Goal: Task Accomplishment & Management: Manage account settings

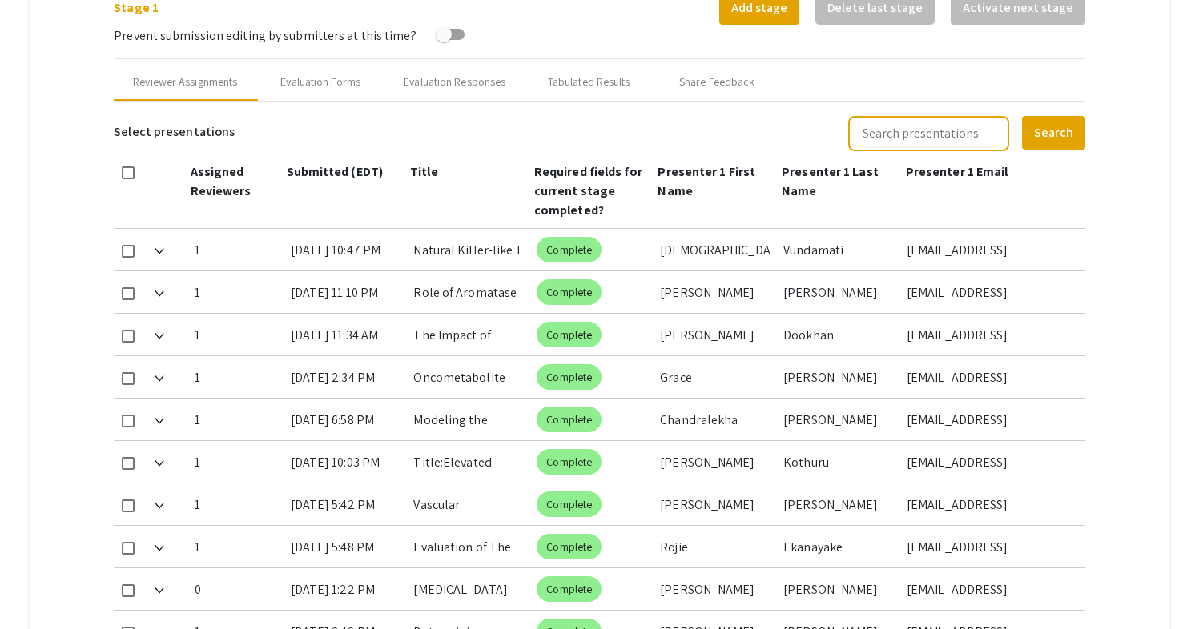
scroll to position [661, 0]
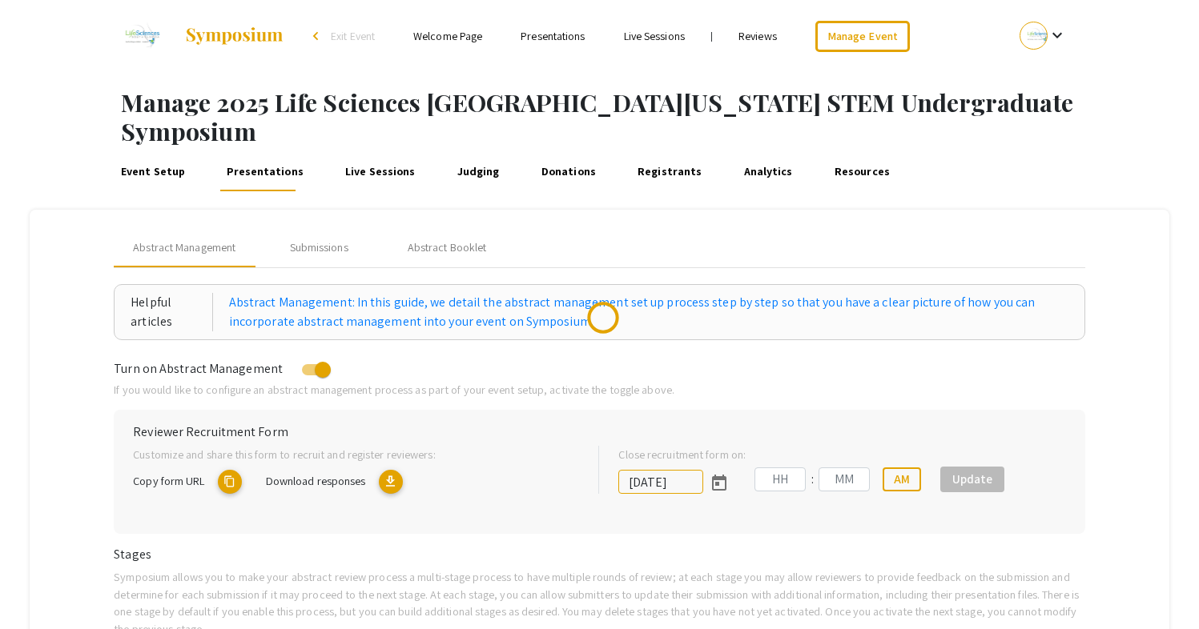
type input "[DATE]"
type input "05"
type input "00"
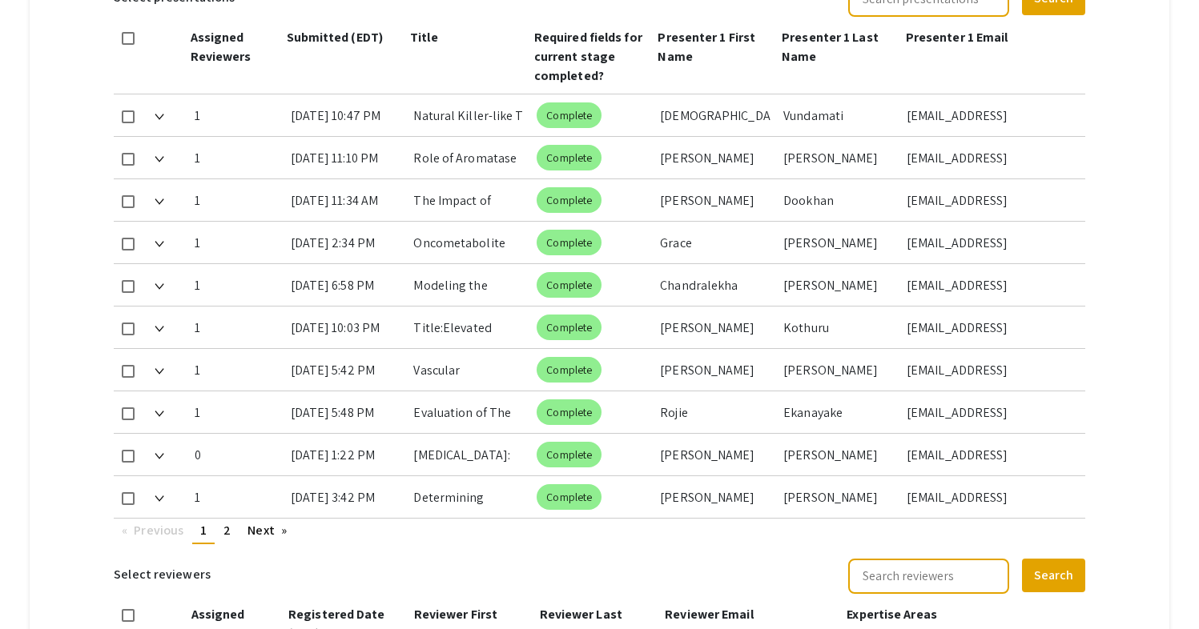
scroll to position [795, 0]
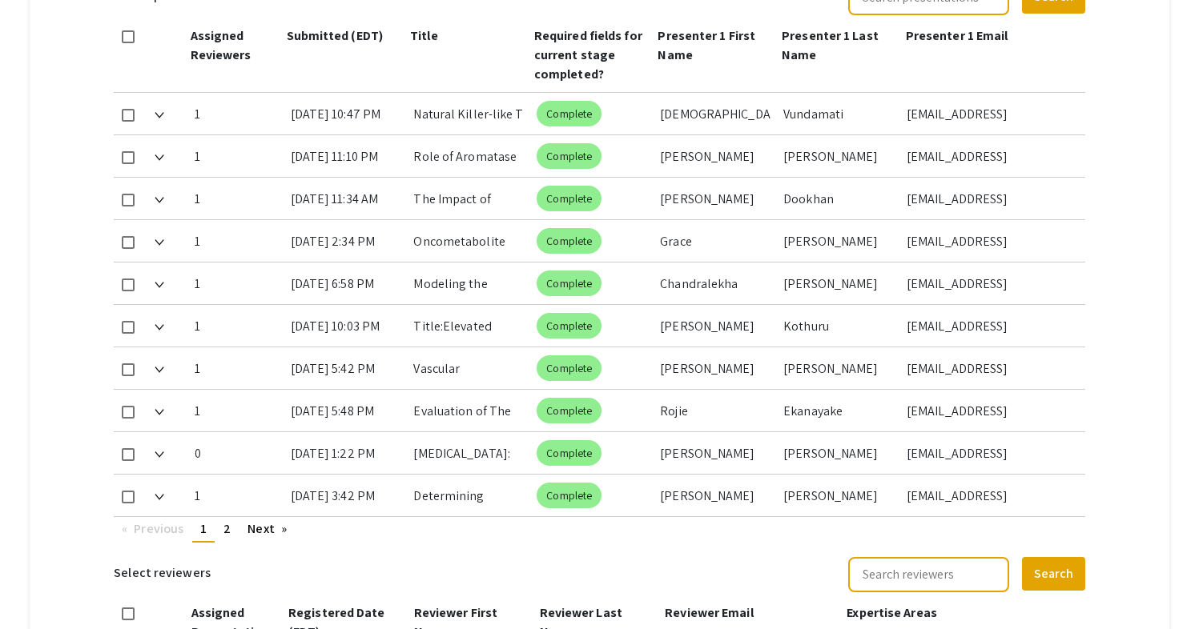
click at [1123, 416] on mat-tab-group "Abstract Management Submissions Abstract Booklet Helpful articles Abstract Mana…" at bounding box center [599, 206] width 1139 height 1582
click at [1127, 379] on mat-tab-group "Abstract Management Submissions Abstract Booklet Helpful articles Abstract Mana…" at bounding box center [599, 206] width 1139 height 1582
click at [71, 264] on mat-tab-group "Abstract Management Submissions Abstract Booklet Helpful articles Abstract Mana…" at bounding box center [599, 206] width 1139 height 1582
click at [259, 517] on link "Next page" at bounding box center [266, 529] width 55 height 24
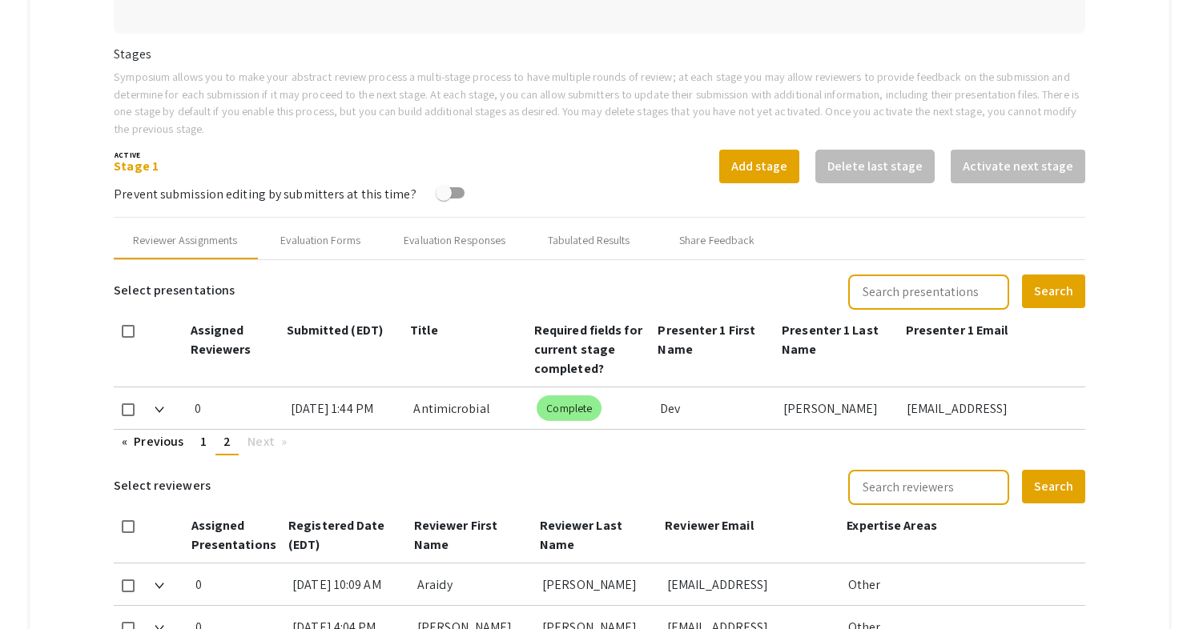
scroll to position [516, 0]
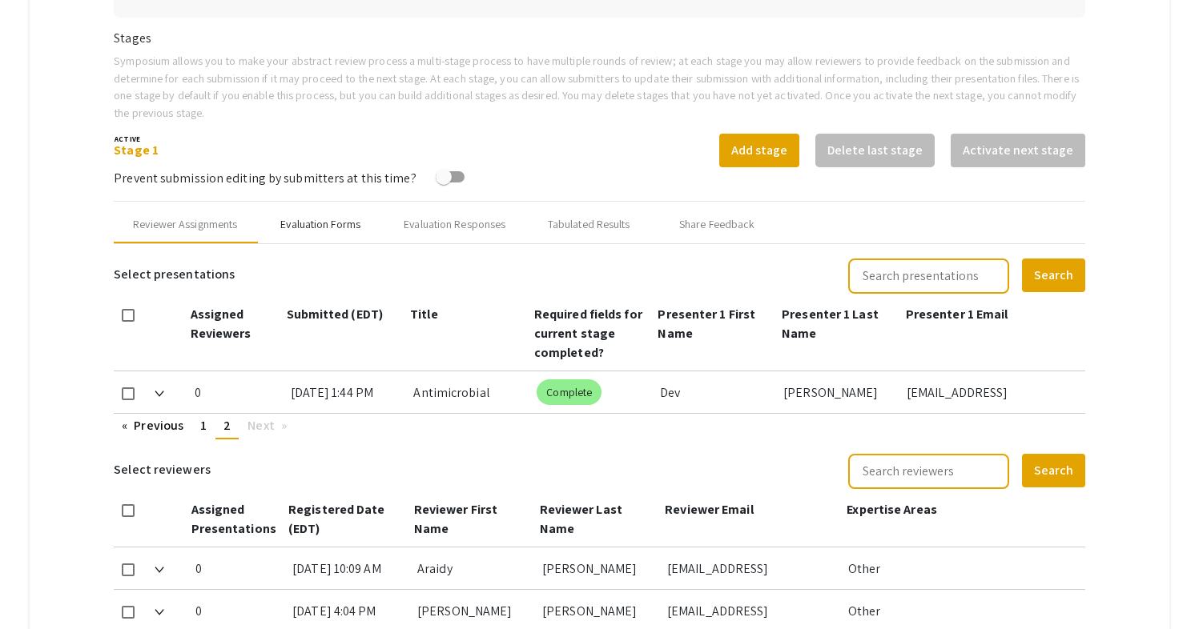
click at [328, 216] on div "Evaluation Forms" at bounding box center [320, 224] width 80 height 17
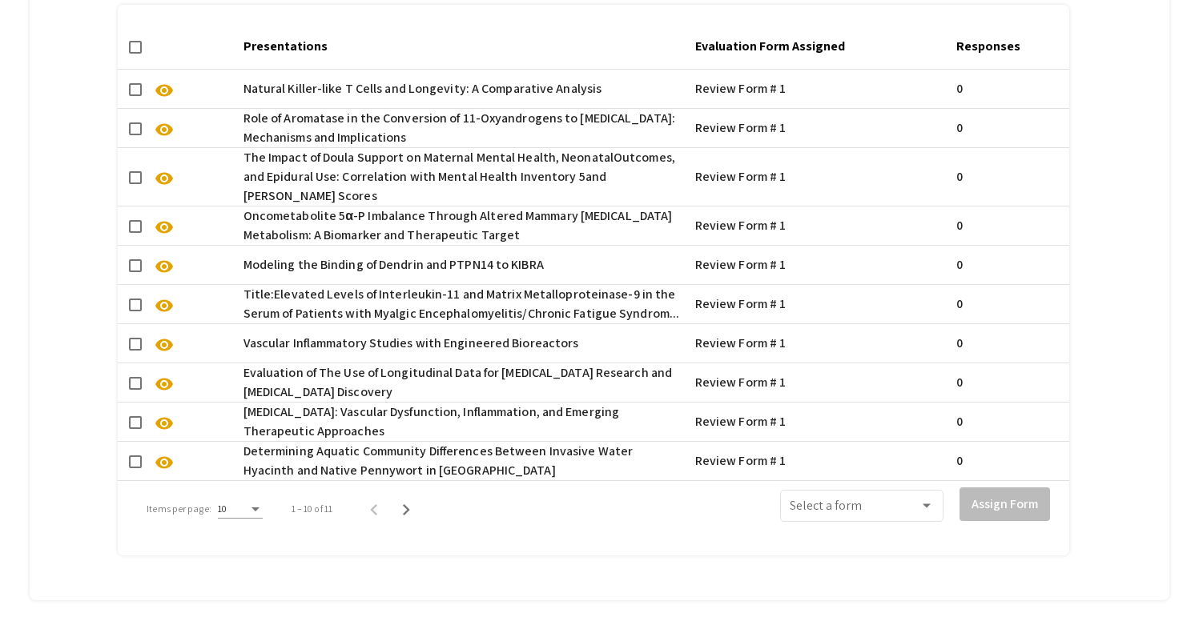
scroll to position [1208, 0]
click at [407, 500] on icon "Next page" at bounding box center [406, 511] width 22 height 22
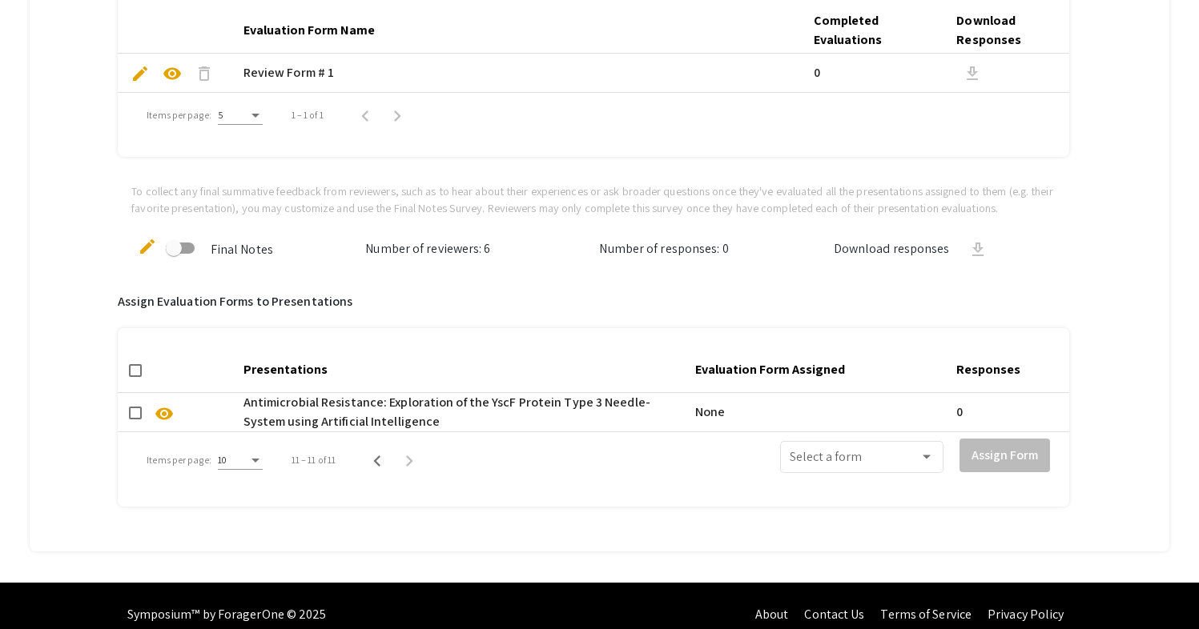
click at [135, 407] on span at bounding box center [135, 413] width 13 height 13
click at [135, 420] on input "checkbox" at bounding box center [135, 420] width 1 height 1
checkbox input "true"
click at [862, 453] on span at bounding box center [855, 460] width 130 height 14
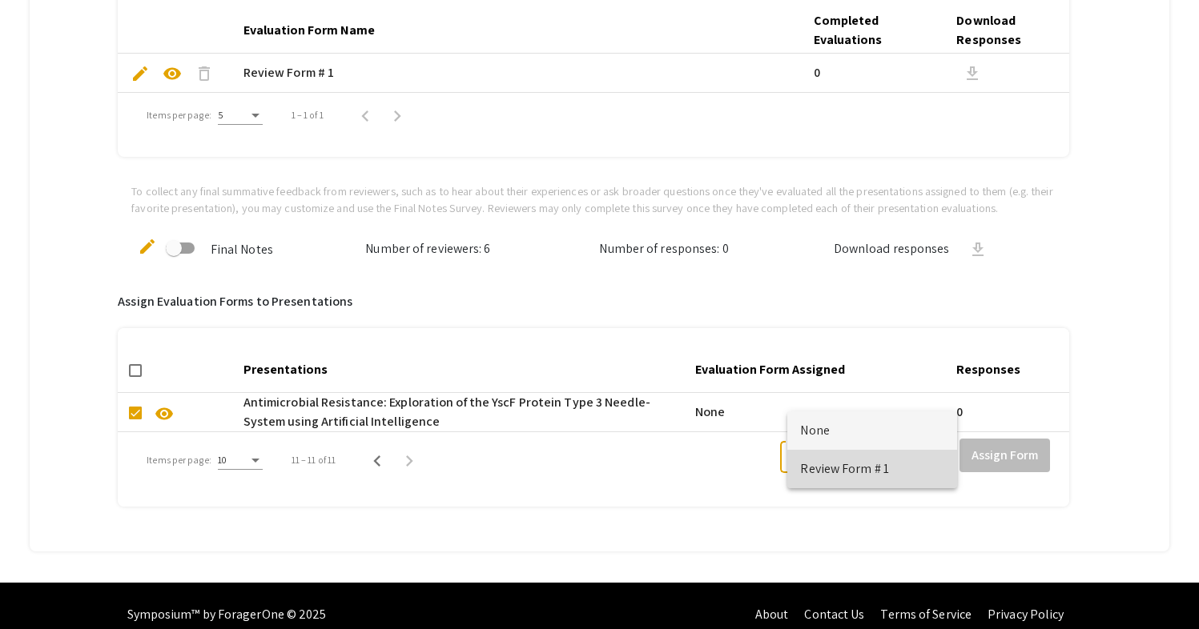
click at [865, 467] on span "Review Form # 1" at bounding box center [872, 469] width 144 height 38
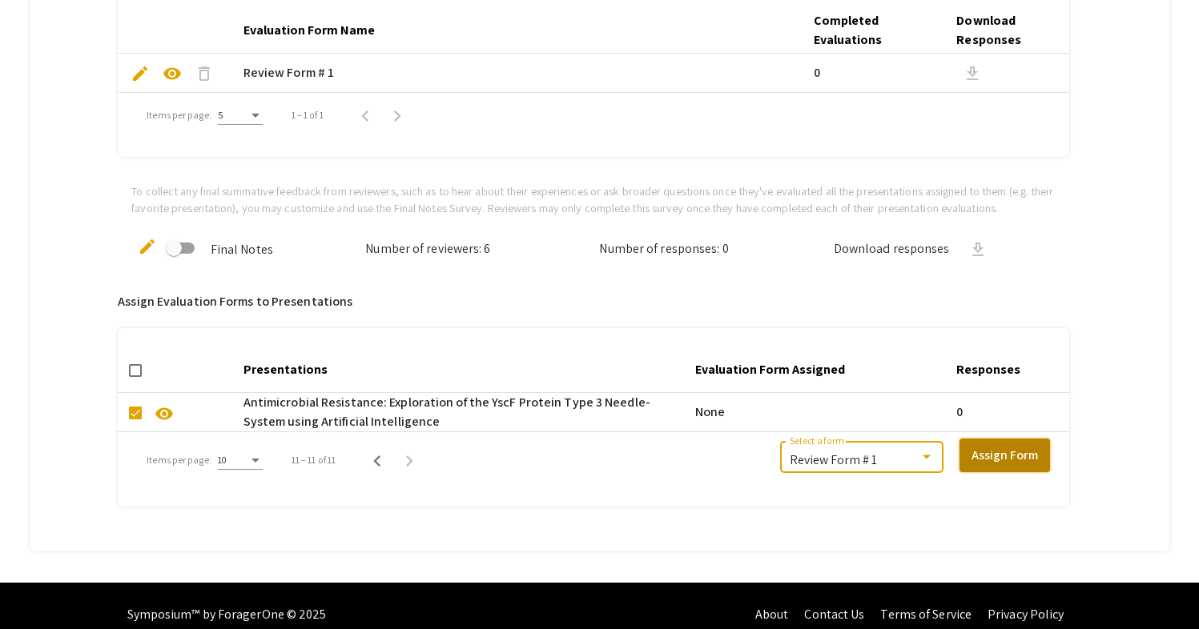
click at [1044, 439] on button "Assign Form" at bounding box center [1004, 456] width 90 height 34
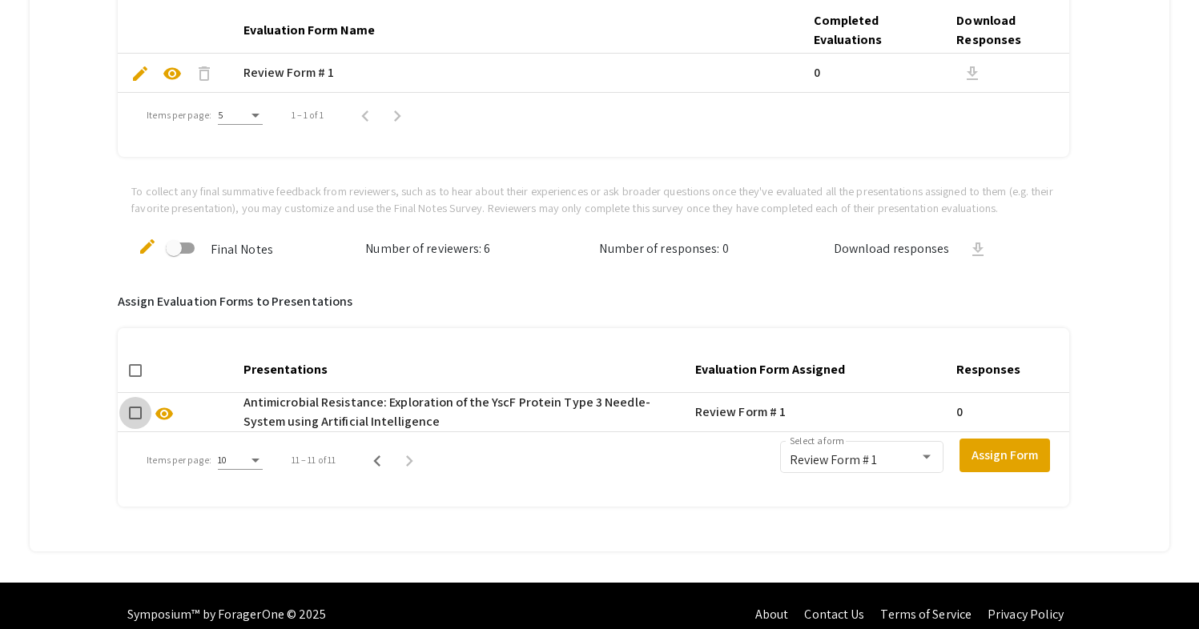
click at [138, 407] on span at bounding box center [135, 413] width 13 height 13
click at [135, 420] on input "checkbox" at bounding box center [135, 420] width 1 height 1
checkbox input "true"
click at [1036, 439] on button "Assign Form" at bounding box center [1004, 456] width 90 height 34
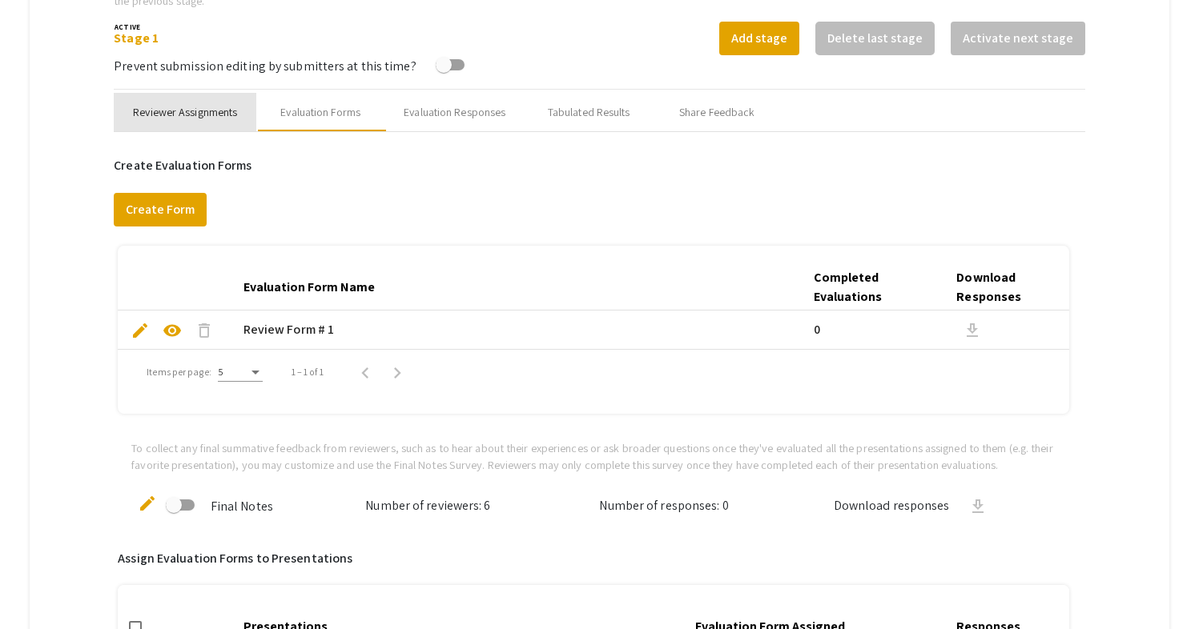
click at [181, 104] on div "Reviewer Assignments" at bounding box center [185, 112] width 104 height 17
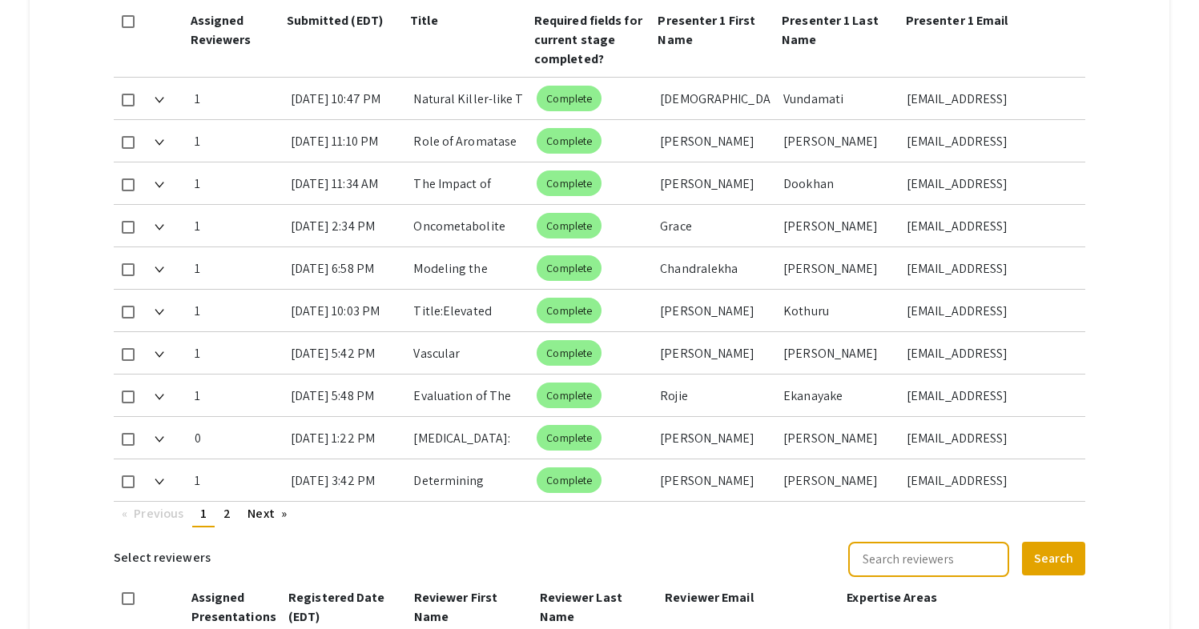
scroll to position [842, 0]
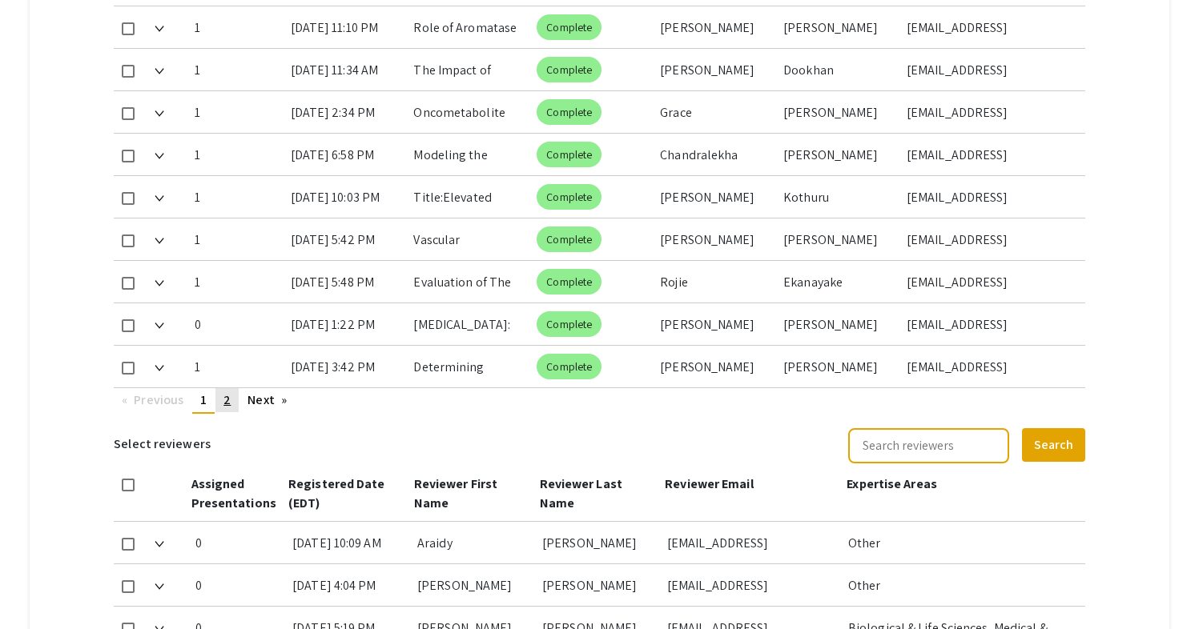
click at [231, 392] on span "2" at bounding box center [226, 400] width 7 height 17
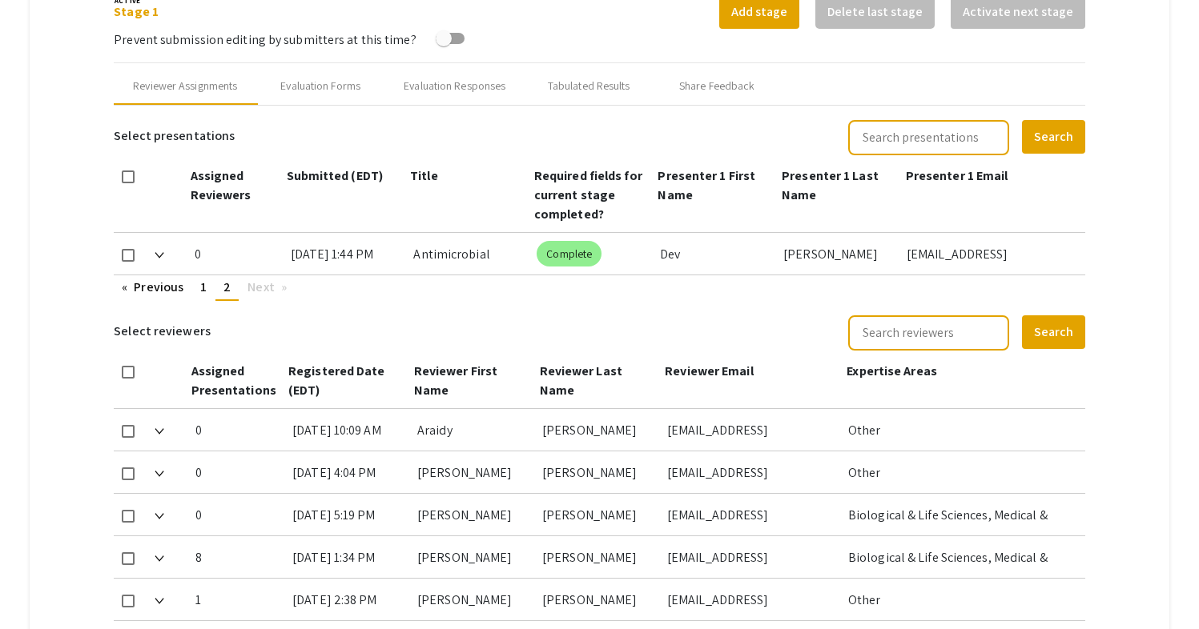
scroll to position [657, 0]
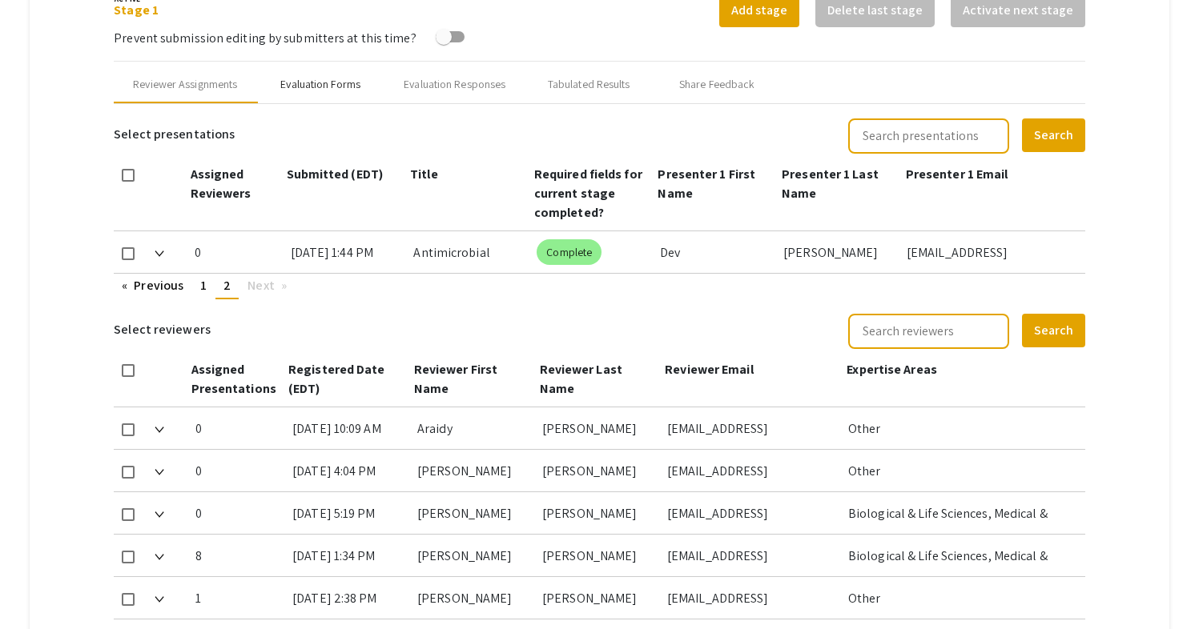
click at [340, 76] on div "Evaluation Forms" at bounding box center [320, 84] width 80 height 17
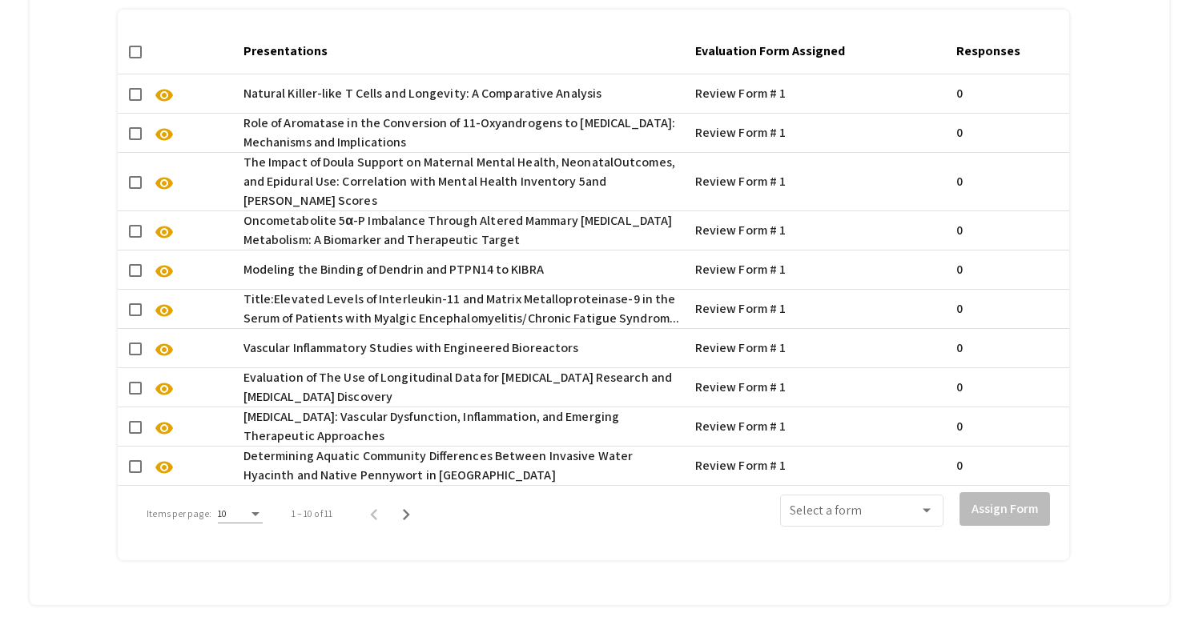
scroll to position [1203, 0]
click at [251, 510] on div "Items per page:" at bounding box center [255, 515] width 14 height 11
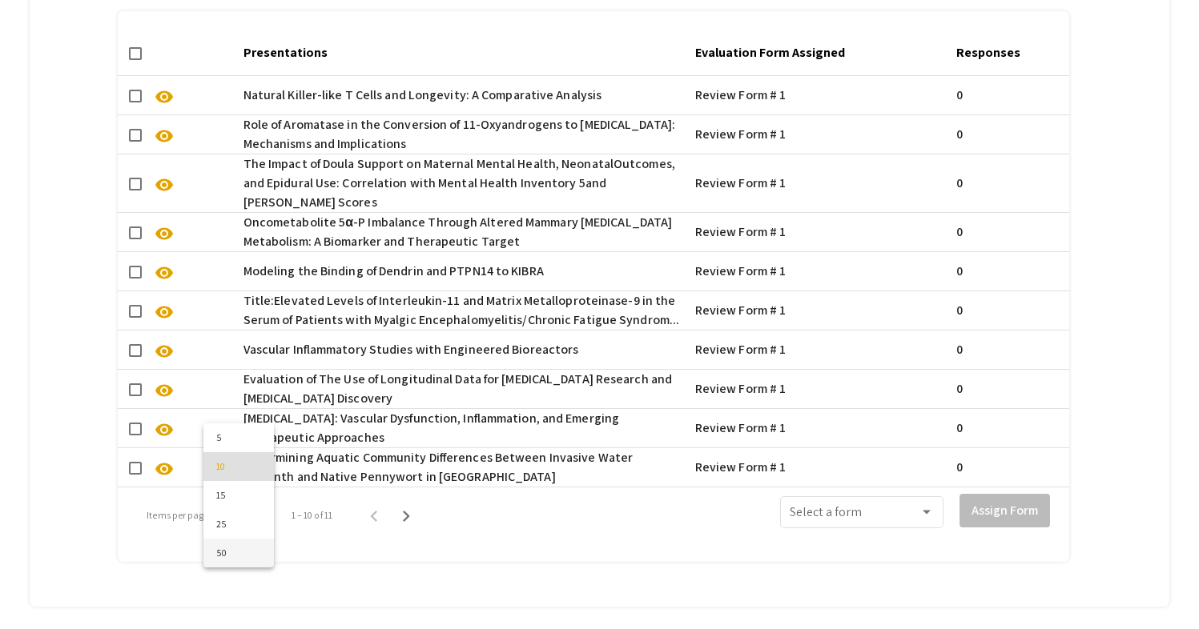
click at [247, 550] on span "50" at bounding box center [238, 553] width 45 height 29
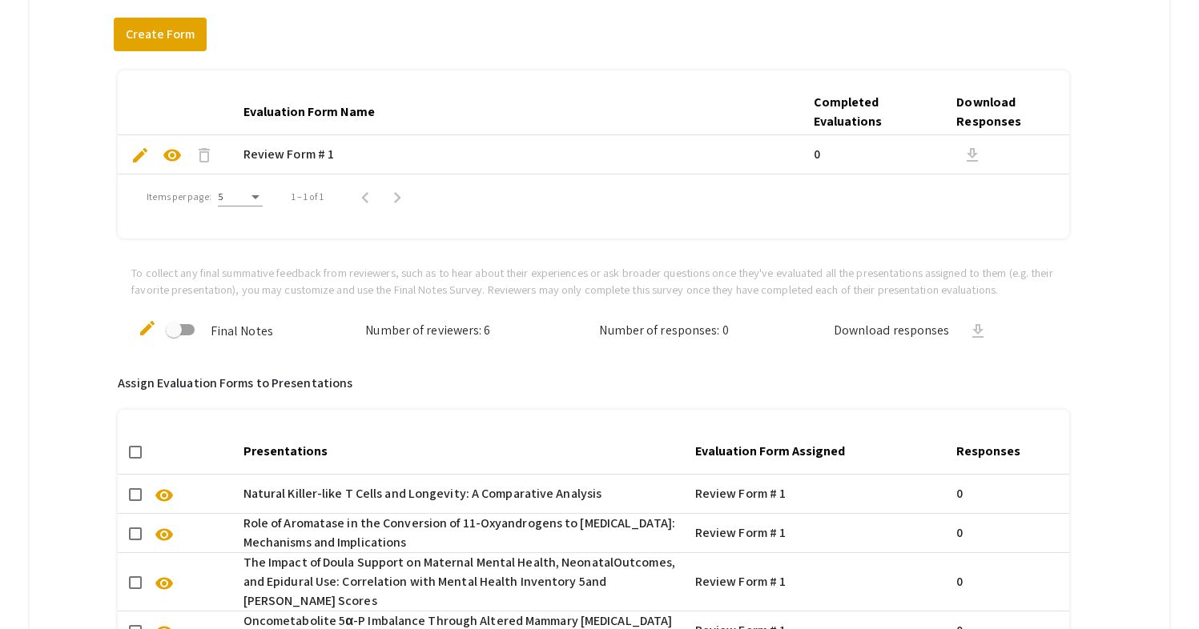
scroll to position [806, 0]
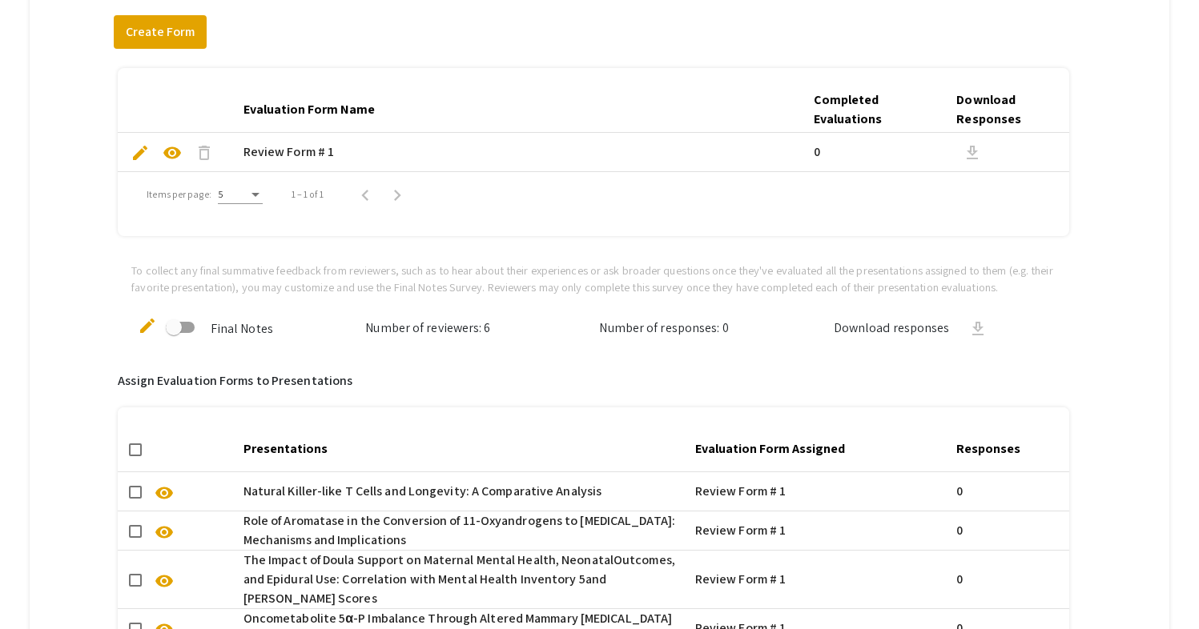
click at [71, 337] on mat-tab-group "Abstract Management Submissions Abstract Booklet Helpful articles Abstract Mana…" at bounding box center [599, 222] width 1139 height 1638
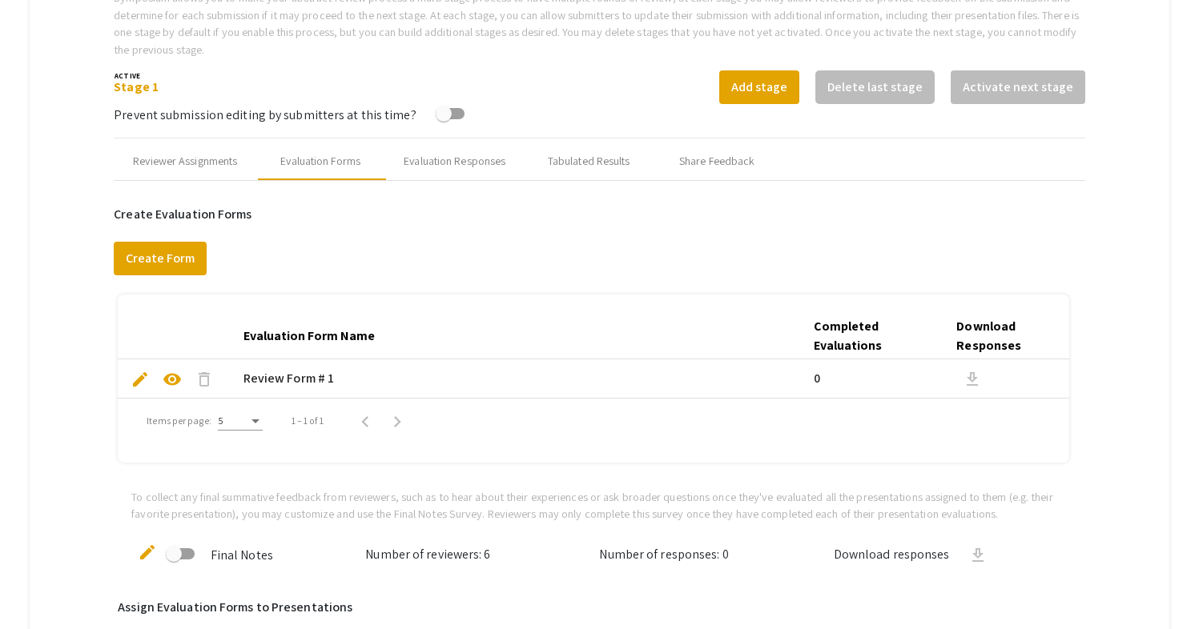
scroll to position [571, 0]
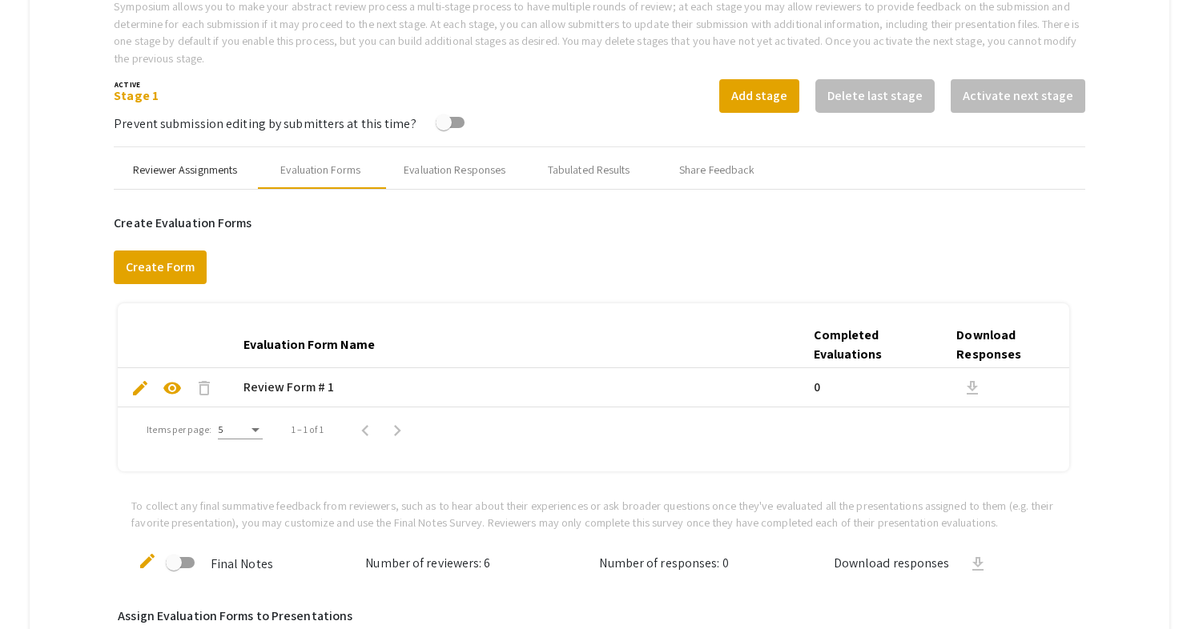
click at [223, 162] on div "Reviewer Assignments" at bounding box center [185, 170] width 104 height 17
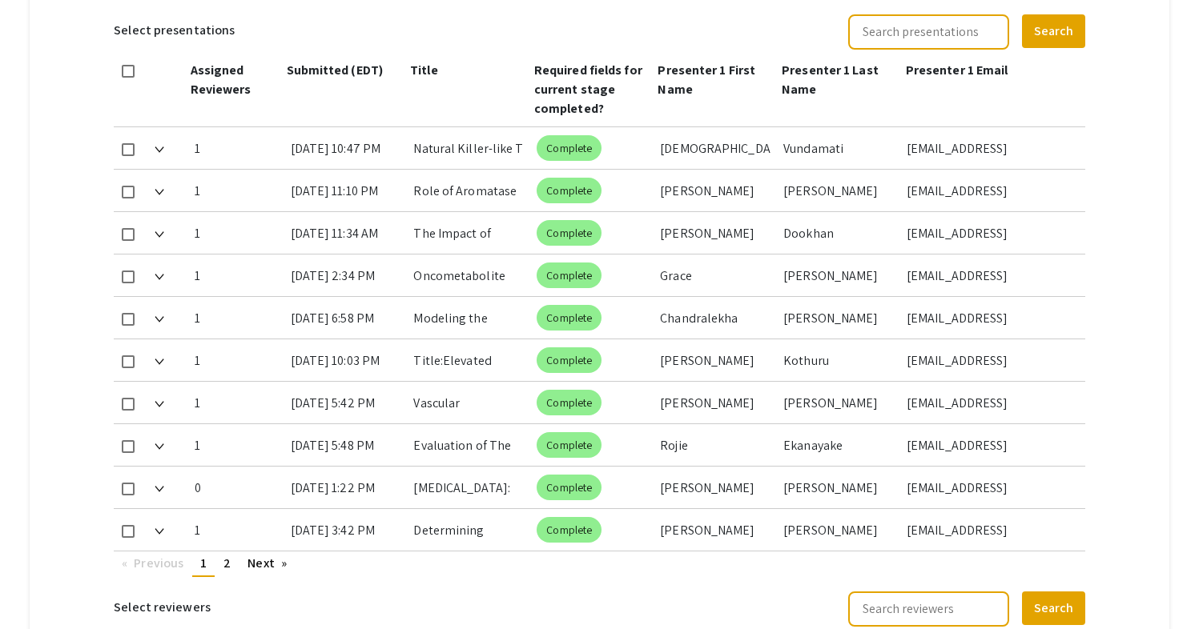
scroll to position [765, 0]
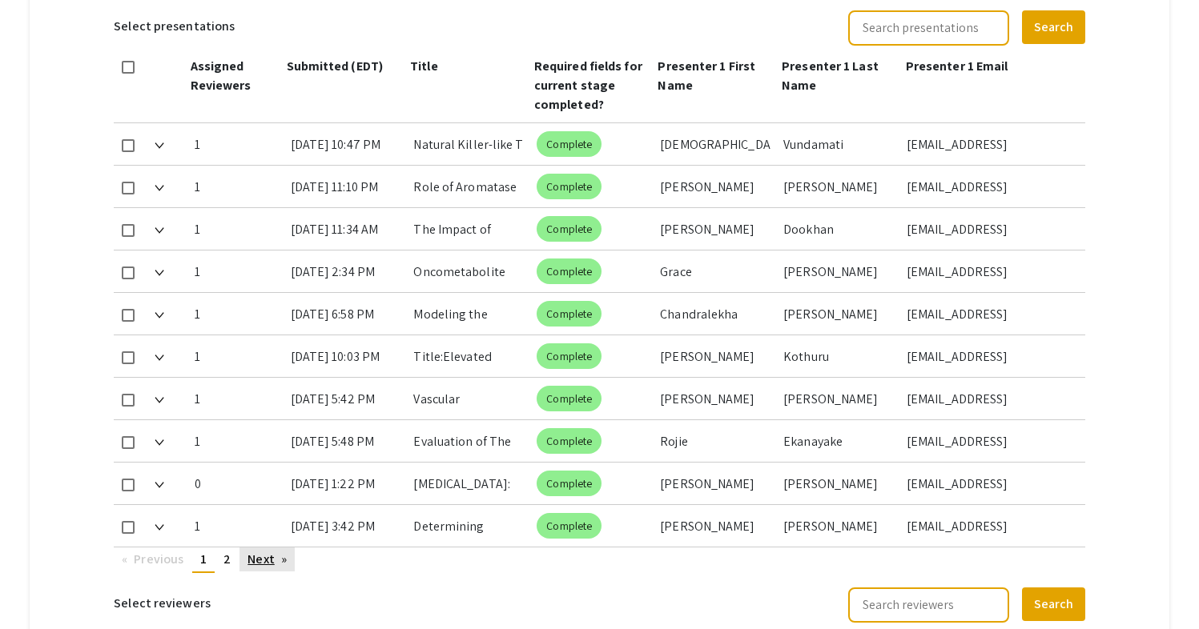
click at [255, 548] on link "Next page" at bounding box center [266, 560] width 55 height 24
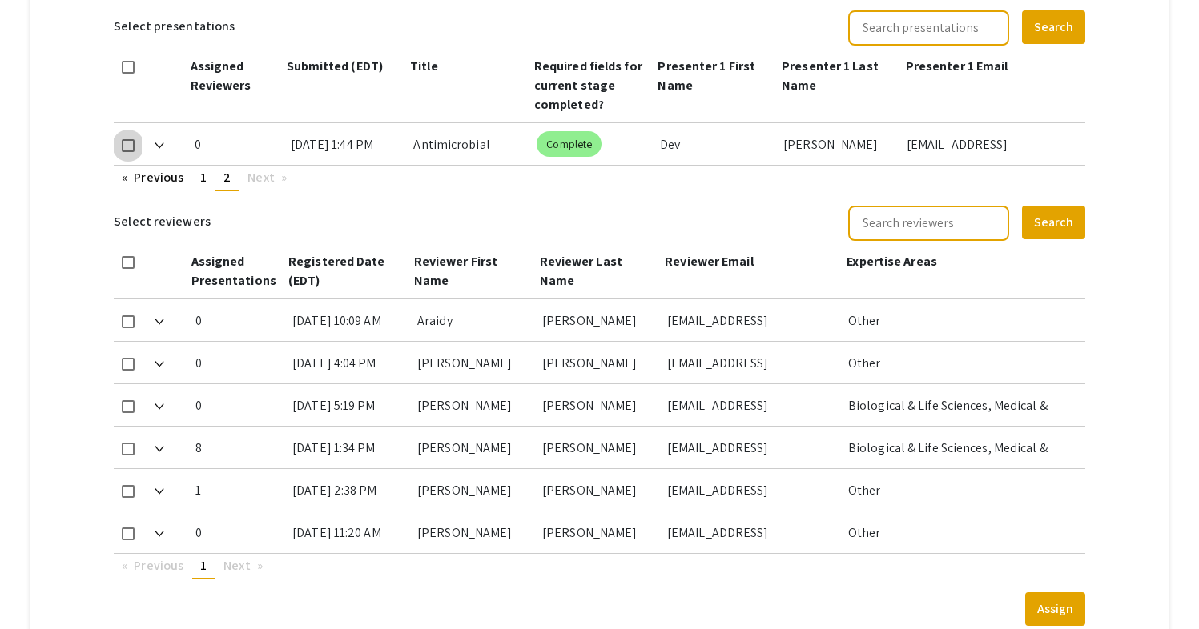
click at [125, 139] on span at bounding box center [128, 145] width 13 height 13
click at [127, 152] on input "checkbox" at bounding box center [127, 152] width 1 height 1
checkbox input "true"
click at [118, 427] on div at bounding box center [128, 448] width 28 height 42
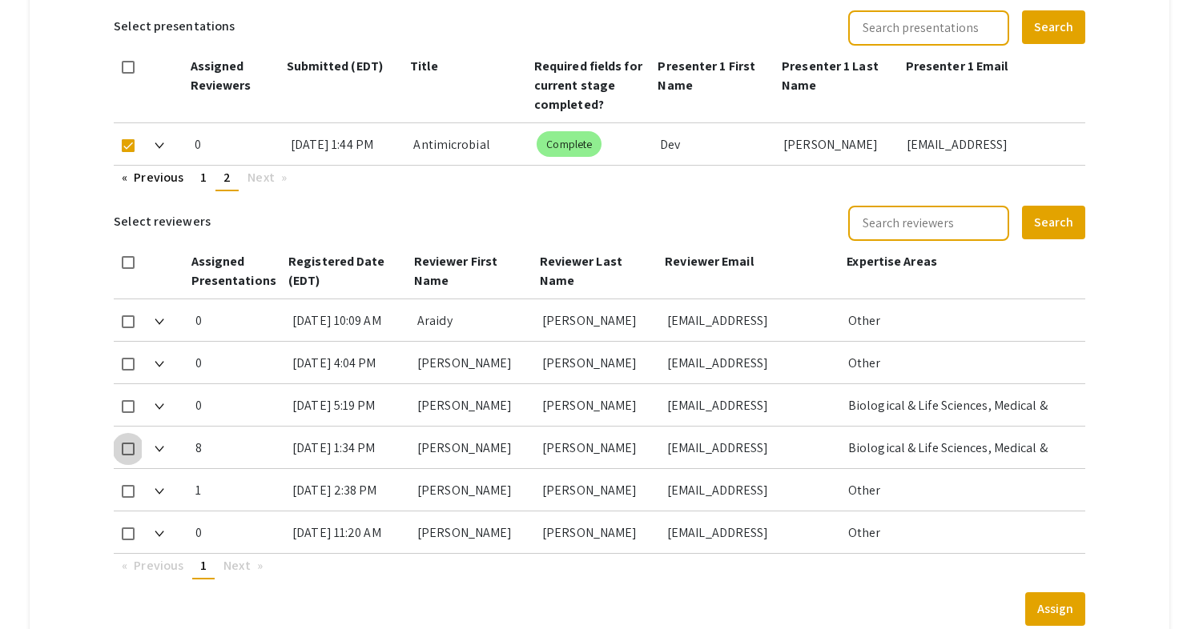
click at [130, 443] on span at bounding box center [128, 449] width 13 height 13
click at [128, 456] on input "checkbox" at bounding box center [127, 456] width 1 height 1
checkbox input "true"
click at [1068, 593] on button "Assign" at bounding box center [1055, 610] width 60 height 34
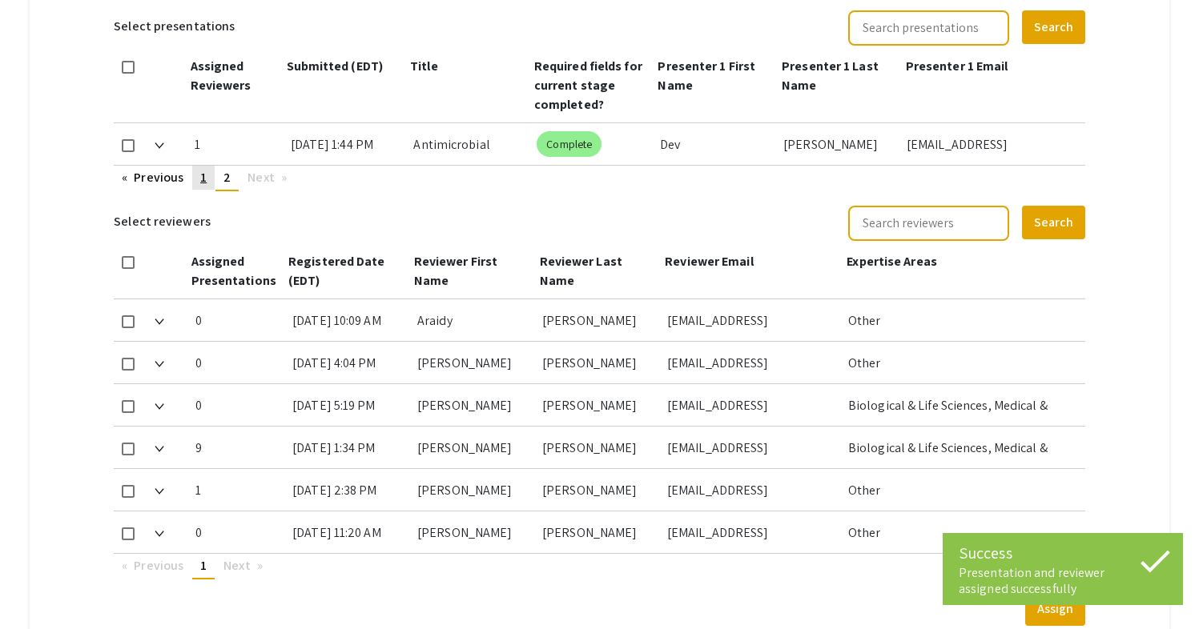
click at [202, 169] on span "1" at bounding box center [203, 177] width 6 height 17
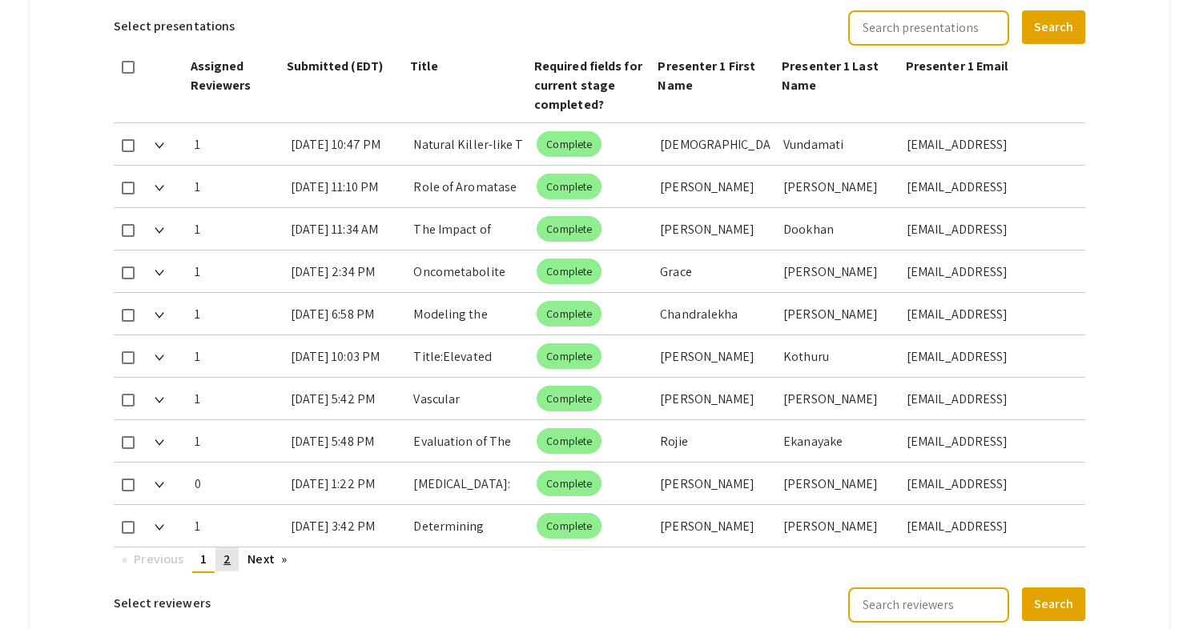
click at [226, 551] on span "2" at bounding box center [226, 559] width 7 height 17
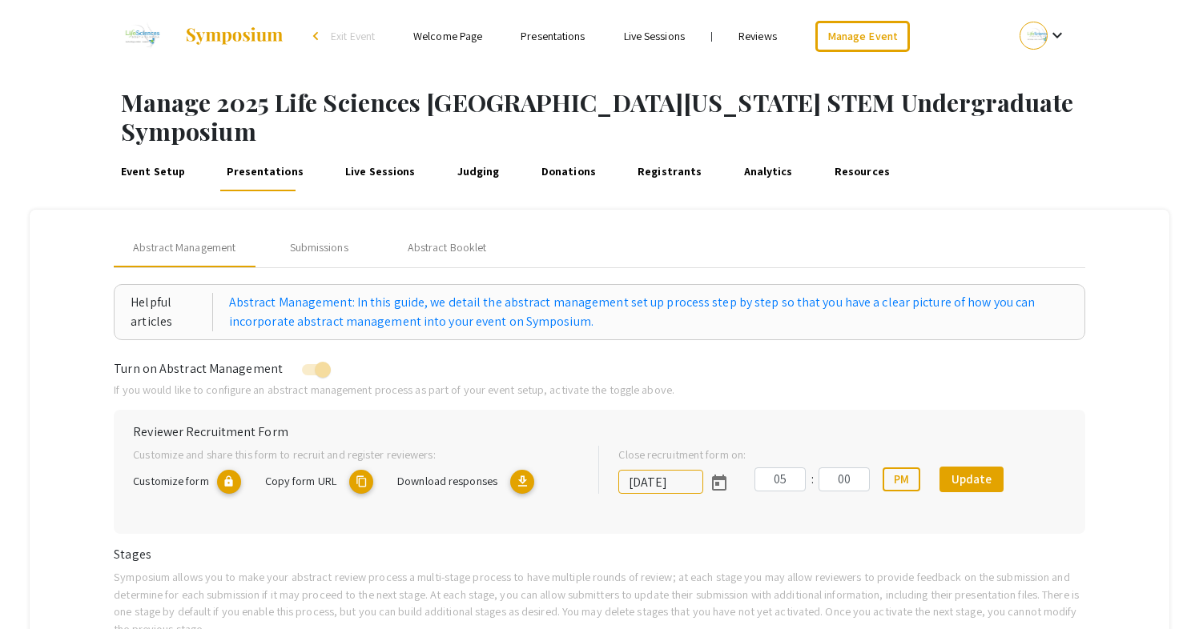
click at [460, 153] on link "Judging" at bounding box center [478, 172] width 48 height 38
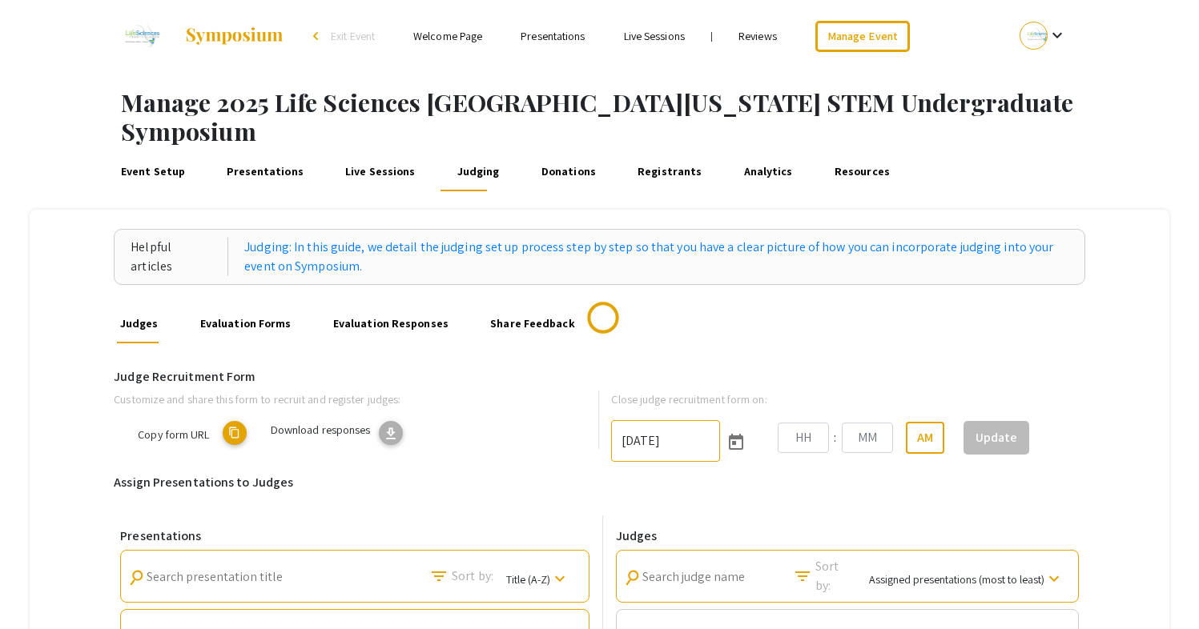
type input "10/25/2025"
type input "06"
type input "00"
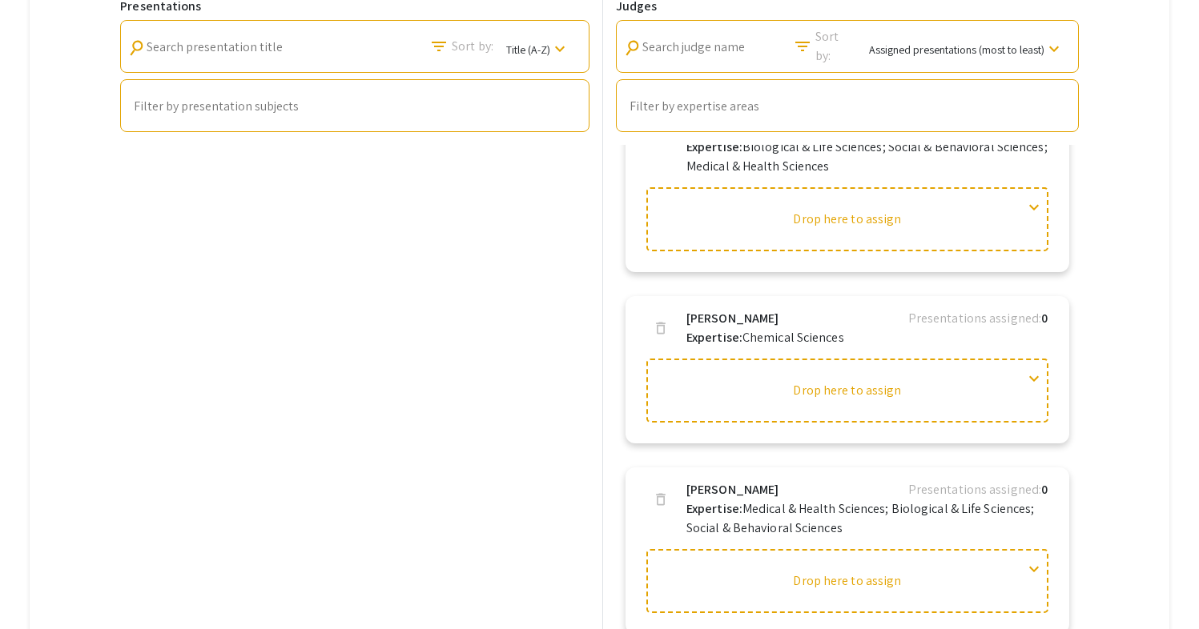
scroll to position [3599, 0]
click at [399, 320] on div "Presentations search Search presentation title filter_list Sort by: Title (A-Z)…" at bounding box center [355, 317] width 482 height 663
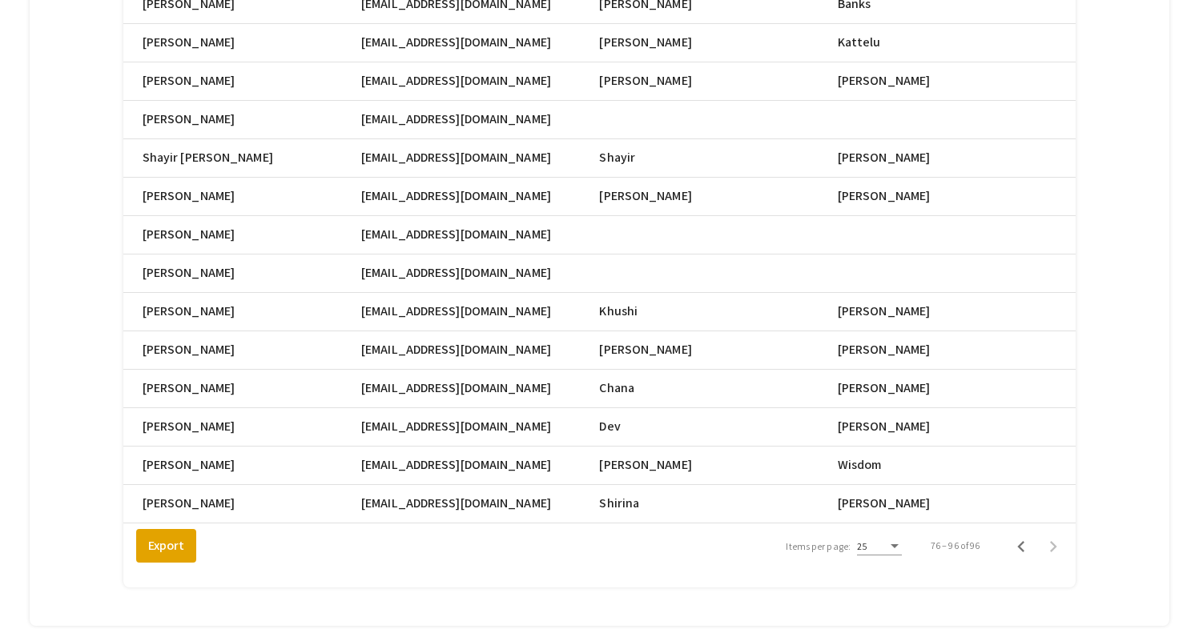
scroll to position [0, 701]
